Goal: Task Accomplishment & Management: Manage account settings

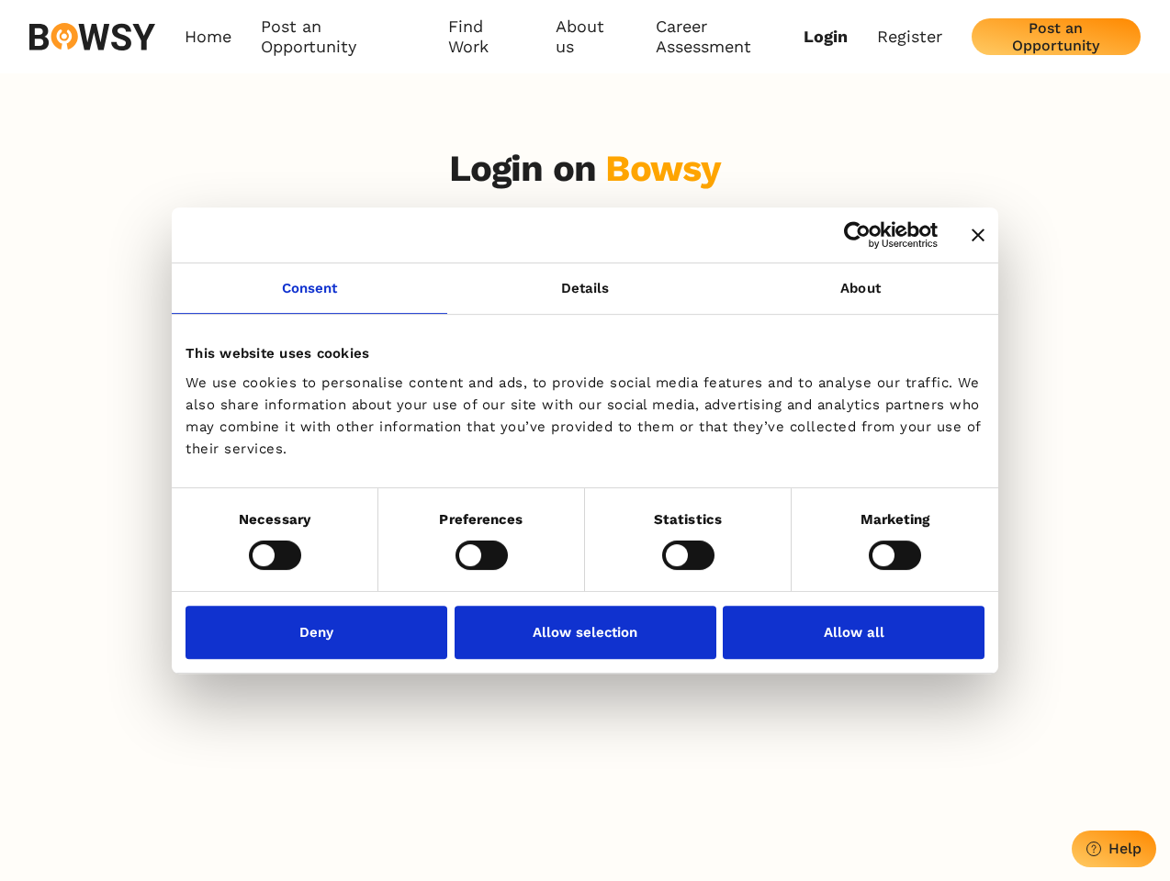
click at [971, 236] on icon "Close banner" at bounding box center [977, 235] width 13 height 13
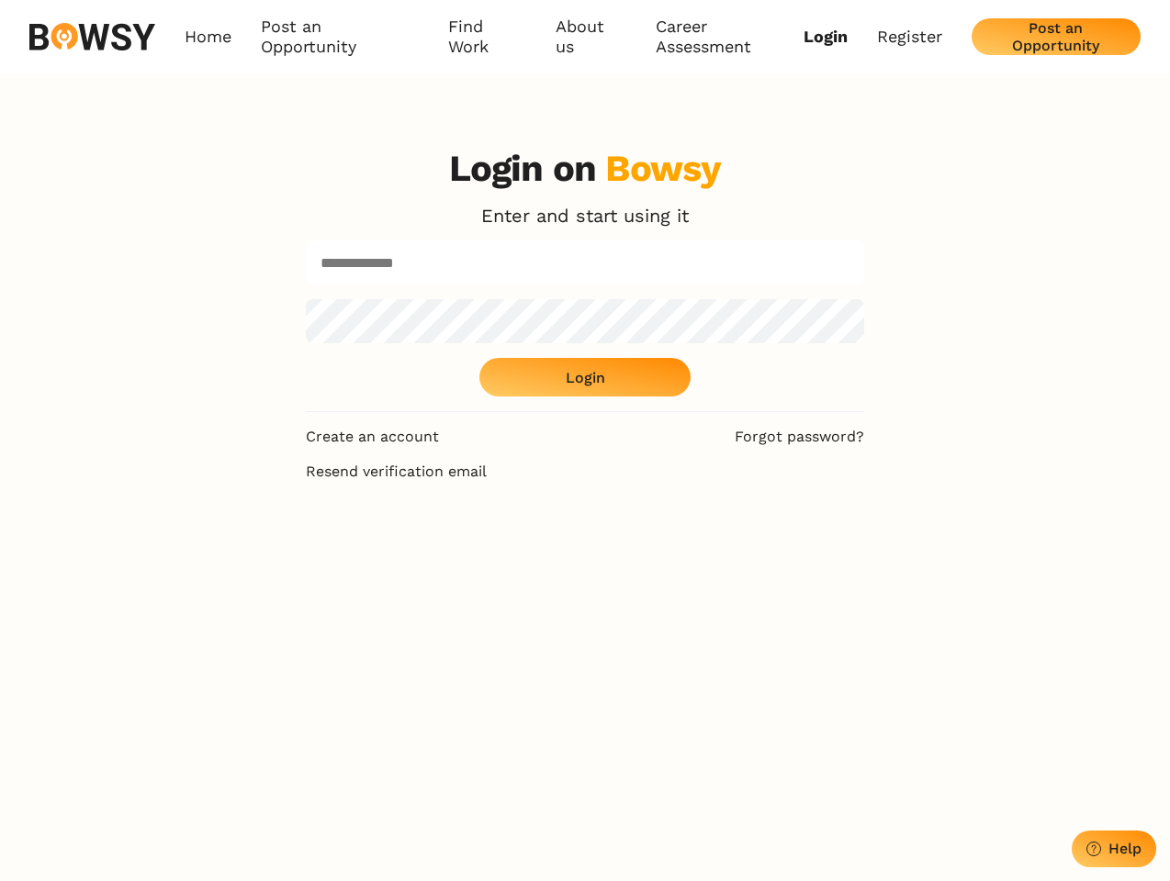
click at [309, 299] on body "Consent Details [#IABV2SETTINGS#] About This website uses cookies We use cookie…" at bounding box center [585, 757] width 1170 height 1515
click at [860, 299] on div "Login on Bowsy Enter and start using it Login" at bounding box center [585, 279] width 558 height 265
click at [275, 555] on div "Login on Bowsy Enter and start using it Login Create an account Forgot password…" at bounding box center [585, 572] width 1170 height 881
click at [481, 555] on div "Login on Bowsy Enter and start using it Login Create an account Forgot password…" at bounding box center [585, 572] width 588 height 881
click at [688, 555] on div "Login on Bowsy Enter and start using it Login Create an account Forgot password…" at bounding box center [585, 572] width 588 height 881
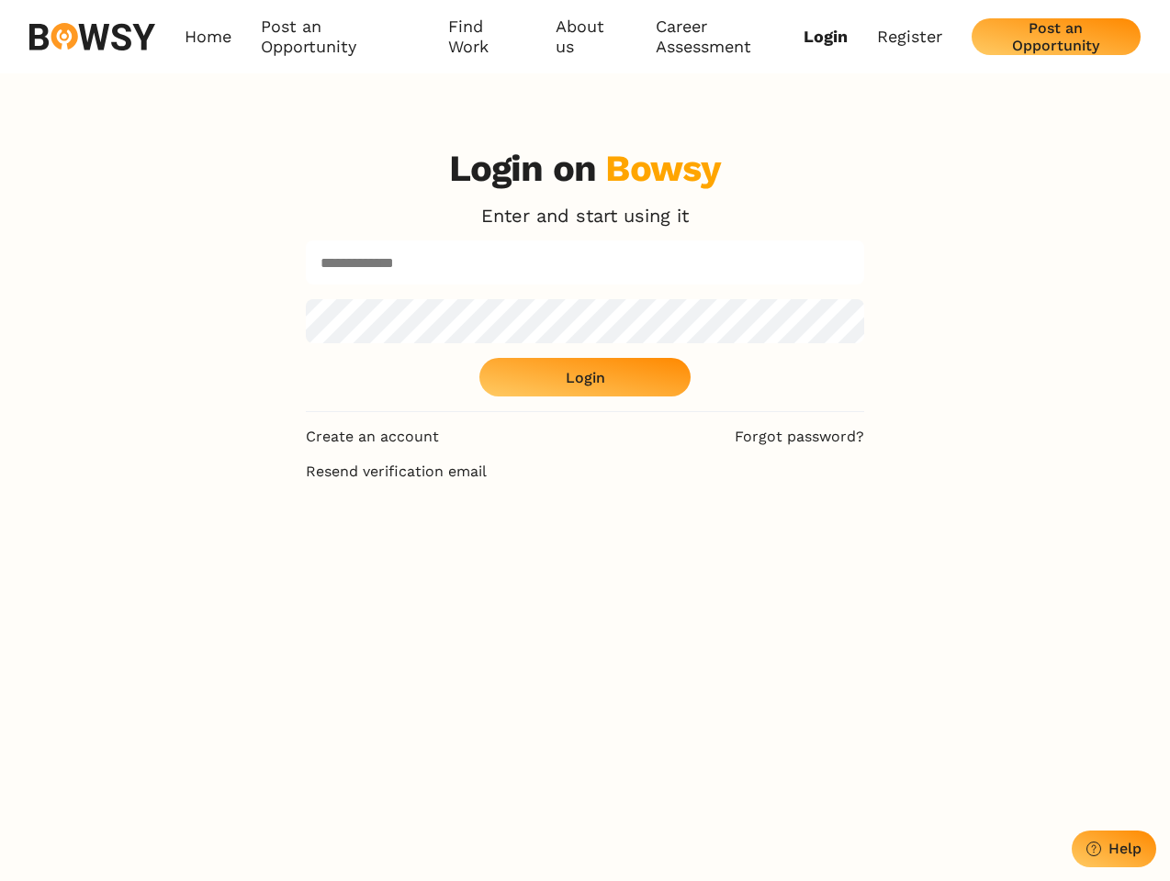
click at [894, 555] on div "Login on Bowsy Enter and start using it Login Create an account Forgot password…" at bounding box center [585, 572] width 1170 height 881
click at [321, 632] on div "Login on Bowsy Enter and start using it Login Create an account Forgot password…" at bounding box center [585, 572] width 588 height 881
click at [585, 632] on div "Login on Bowsy Enter and start using it Login Create an account Forgot password…" at bounding box center [585, 572] width 588 height 881
